Goal: Check status: Check status

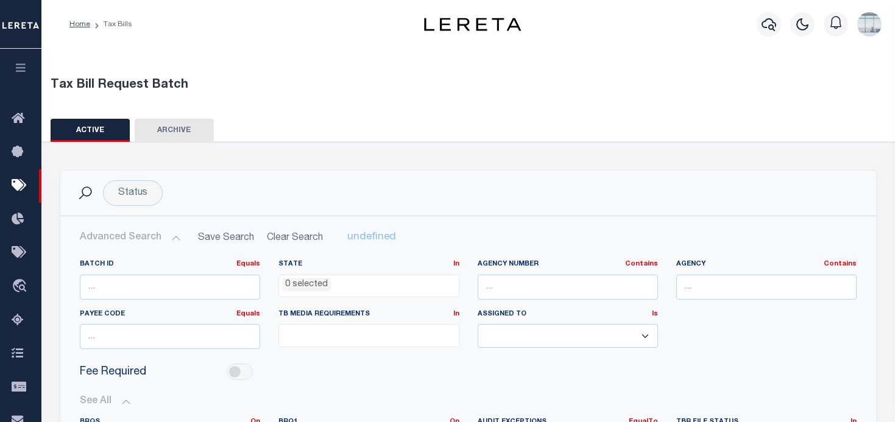
select select
select select "true"
select select
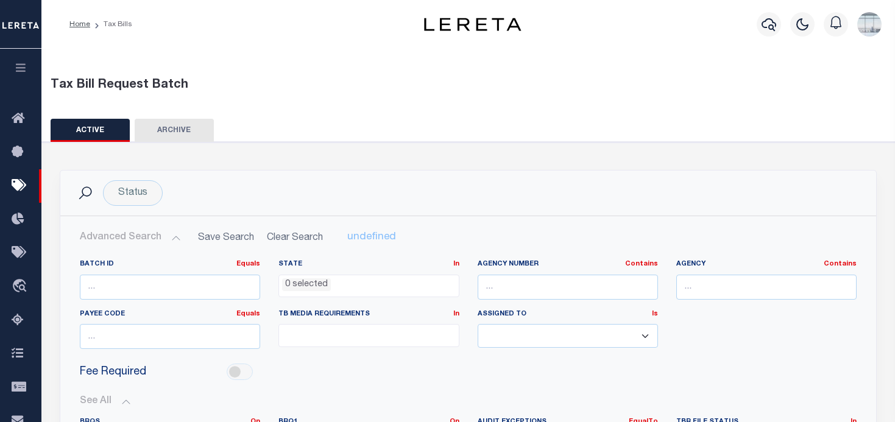
click at [23, 71] on icon "button" at bounding box center [21, 67] width 14 height 11
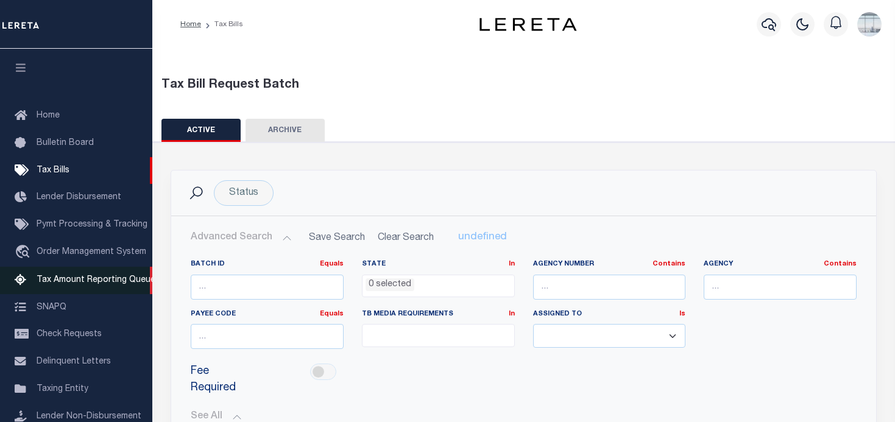
click at [72, 278] on span "Tax Amount Reporting Queue" at bounding box center [96, 280] width 119 height 9
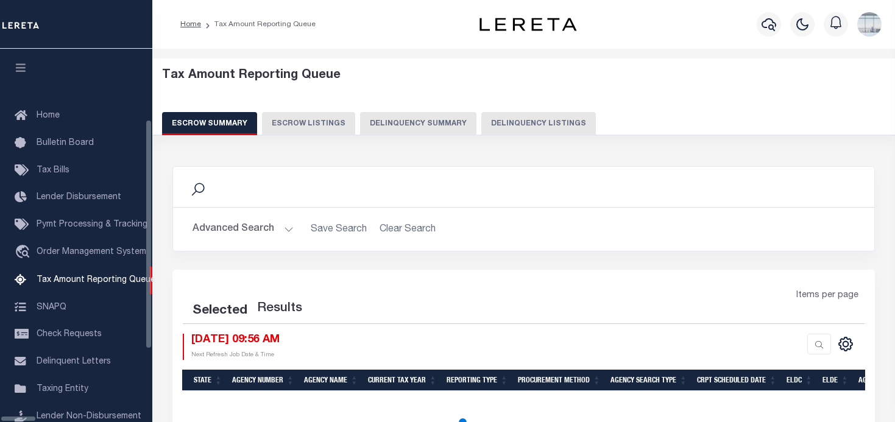
scroll to position [123, 0]
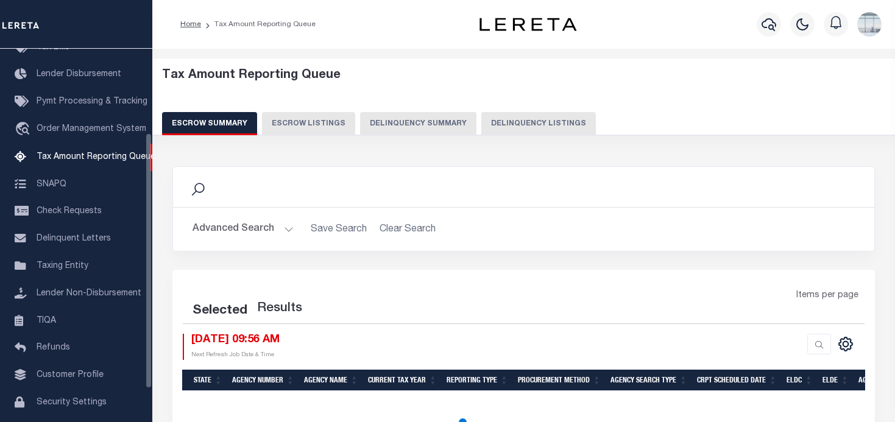
select select "100"
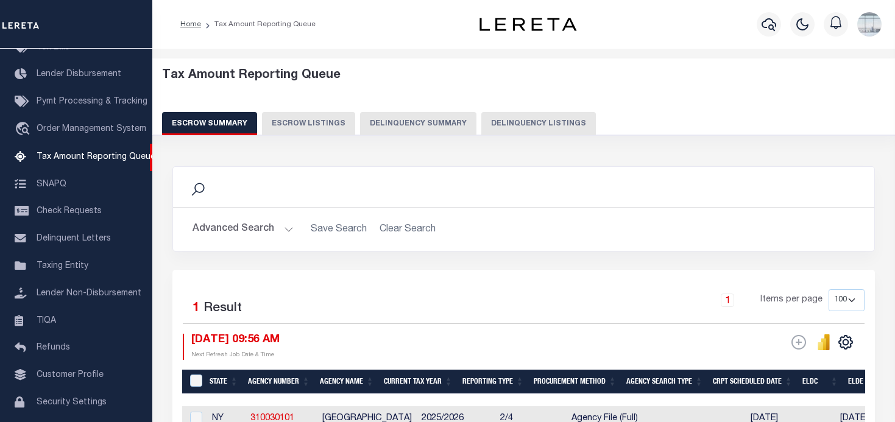
click at [438, 119] on button "Delinquency Summary" at bounding box center [418, 123] width 116 height 23
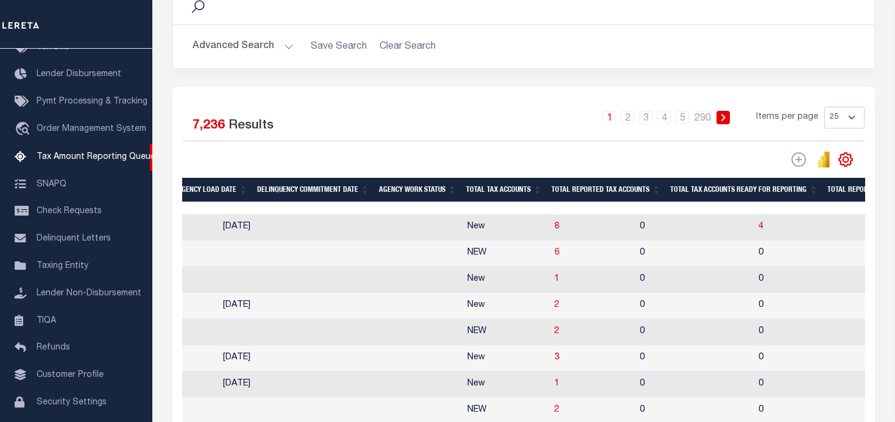
scroll to position [0, 917]
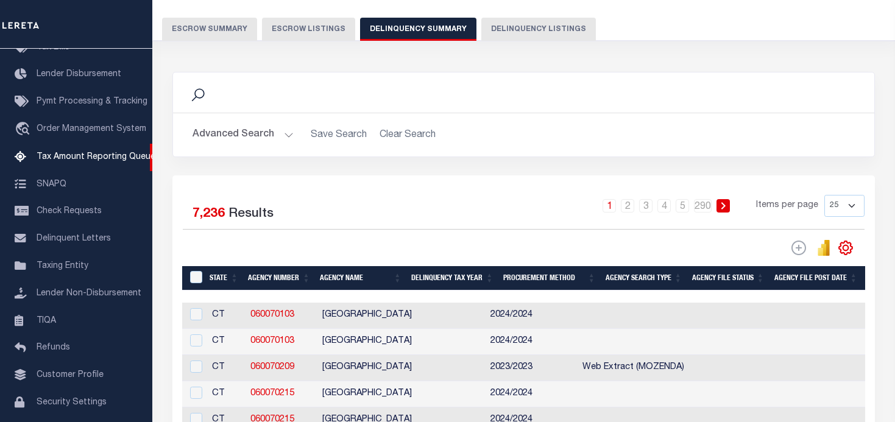
click at [525, 28] on button "Delinquency Listings" at bounding box center [538, 29] width 115 height 23
select select "100"
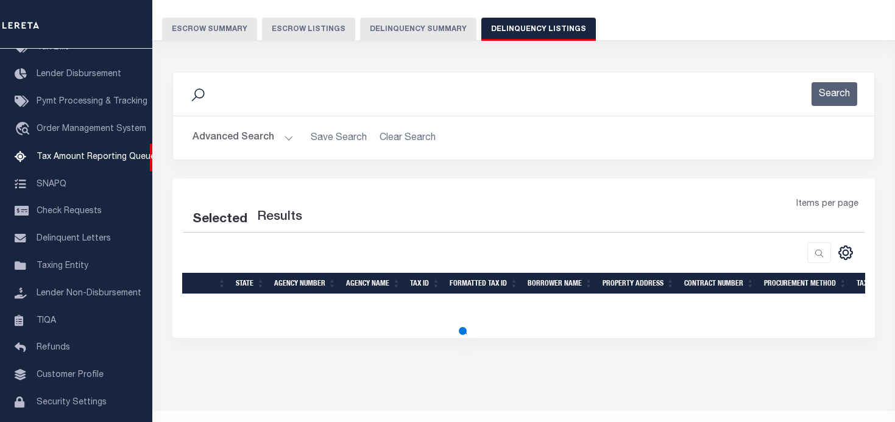
select select "100"
